Goal: Navigation & Orientation: Understand site structure

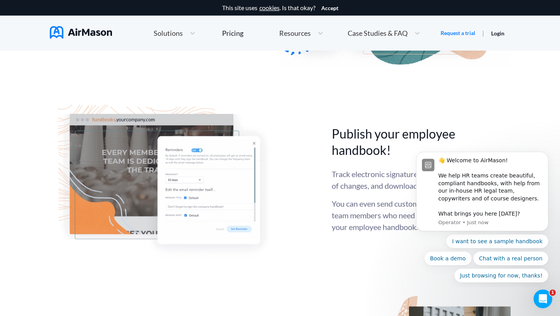
scroll to position [1842, 0]
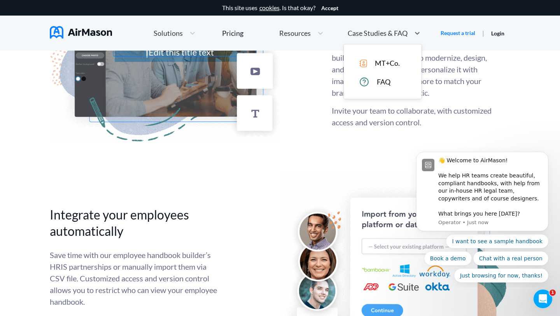
click at [381, 31] on span "Case Studies & FAQ" at bounding box center [378, 33] width 60 height 7
click at [377, 66] on span "MT+Co." at bounding box center [387, 63] width 25 height 8
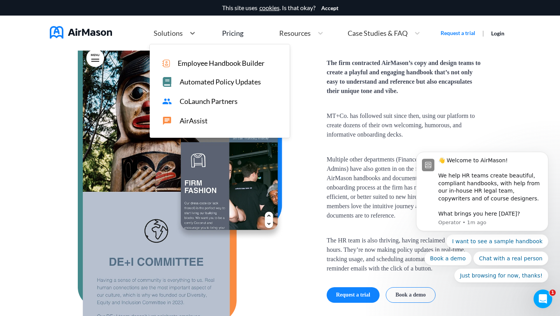
scroll to position [1277, 0]
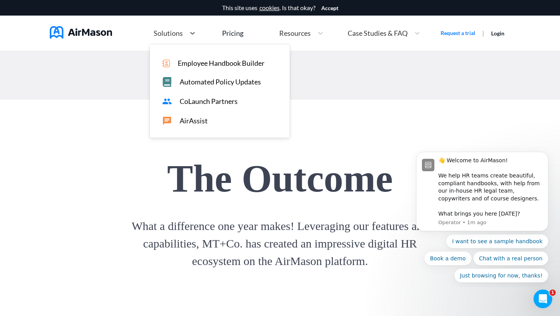
click at [179, 35] on span "Solutions" at bounding box center [168, 33] width 29 height 7
click at [180, 37] on div "Solutions" at bounding box center [168, 33] width 36 height 10
click at [196, 102] on span "CoLaunch Partners" at bounding box center [209, 101] width 58 height 8
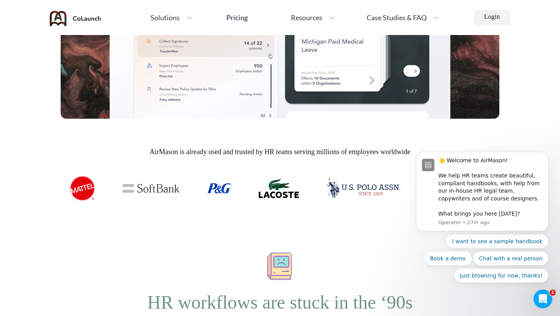
scroll to position [479, 0]
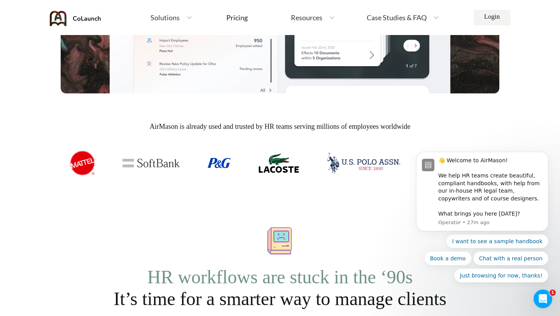
click at [166, 16] on span "Solutions" at bounding box center [164, 17] width 29 height 7
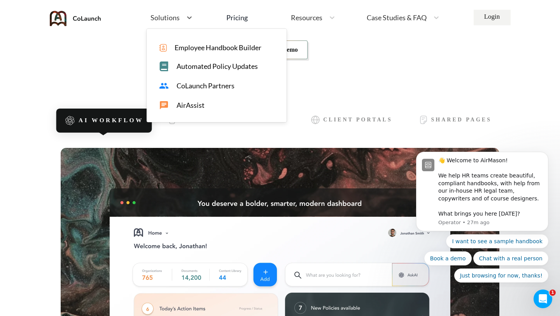
click at [184, 106] on span "AirAssist" at bounding box center [190, 105] width 28 height 8
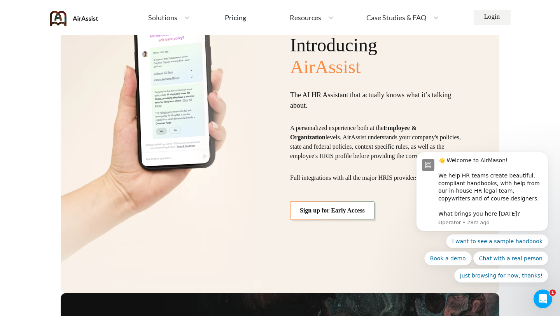
scroll to position [737, 0]
